Goal: Transaction & Acquisition: Register for event/course

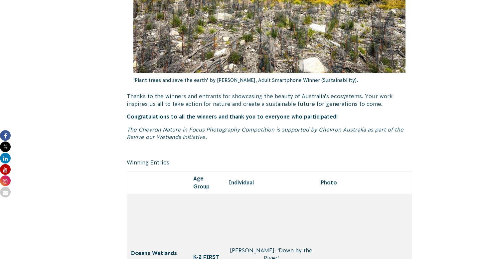
scroll to position [806, 0]
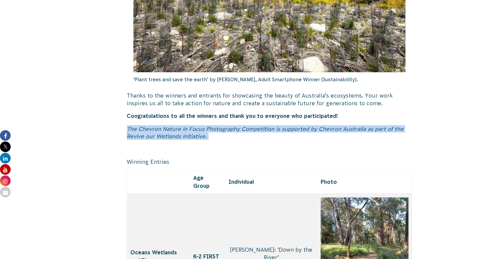
click at [309, 94] on p "Thanks to the winners and entrants for showcasing the beauty of Australia’s eco…" at bounding box center [269, 99] width 285 height 15
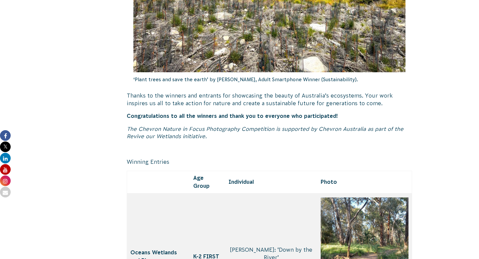
click at [309, 94] on p "Thanks to the winners and entrants for showcasing the beauty of Australia’s eco…" at bounding box center [269, 99] width 285 height 15
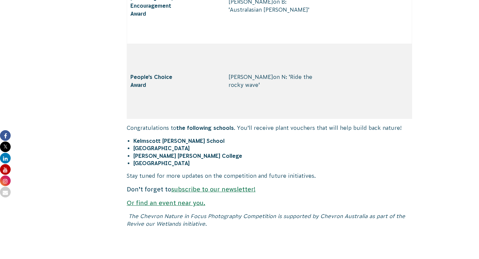
scroll to position [4280, 0]
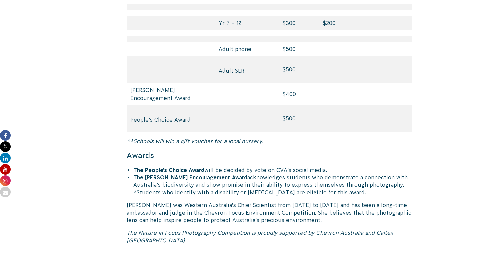
scroll to position [3231, 0]
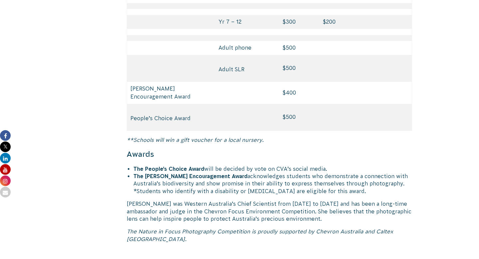
click at [162, 200] on p "[PERSON_NAME] was Western Australia’s Chief Scientist from [DATE] to [DATE] and…" at bounding box center [269, 211] width 285 height 22
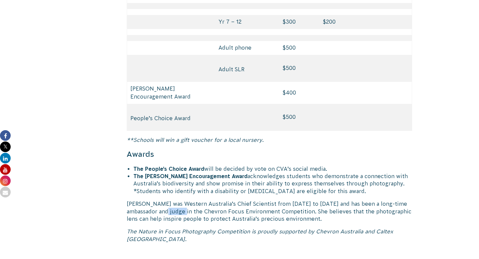
click at [162, 200] on p "[PERSON_NAME] was Western Australia’s Chief Scientist from [DATE] to [DATE] and…" at bounding box center [269, 211] width 285 height 22
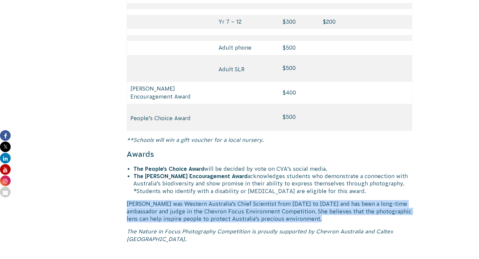
click at [162, 200] on p "[PERSON_NAME] was Western Australia’s Chief Scientist from [DATE] to [DATE] and…" at bounding box center [269, 211] width 285 height 22
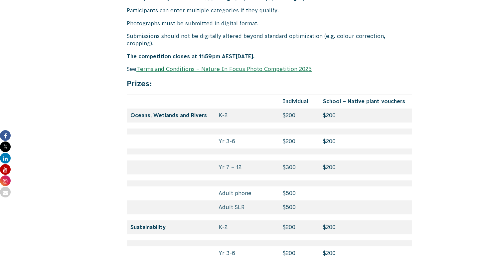
scroll to position [2839, 0]
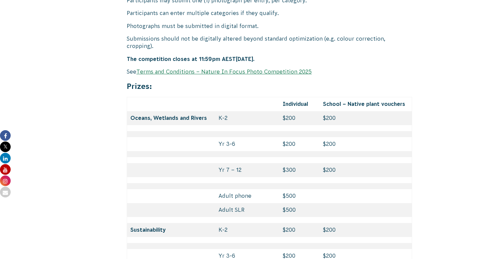
click at [237, 69] on link "Terms and Conditions – Nature In Focus Photo Competition 2025" at bounding box center [223, 72] width 175 height 6
click at [165, 69] on link "Terms and Conditions – Nature In Focus Photo Competition 2025" at bounding box center [223, 72] width 175 height 6
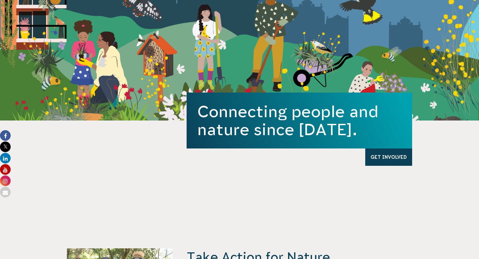
scroll to position [1192, 0]
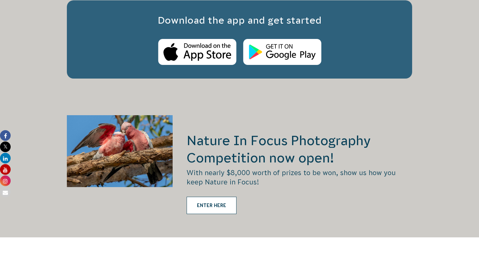
click at [218, 198] on link "ENTER HERE" at bounding box center [212, 205] width 50 height 17
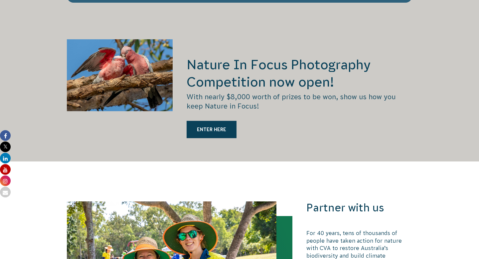
scroll to position [1194, 0]
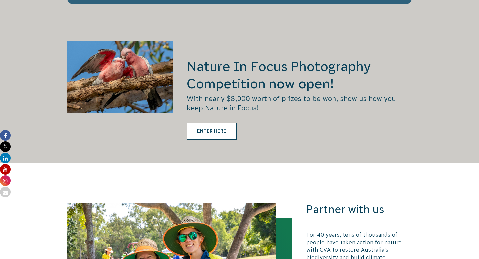
click at [204, 122] on link "ENTER HERE" at bounding box center [212, 130] width 50 height 17
